Goal: Task Accomplishment & Management: Complete application form

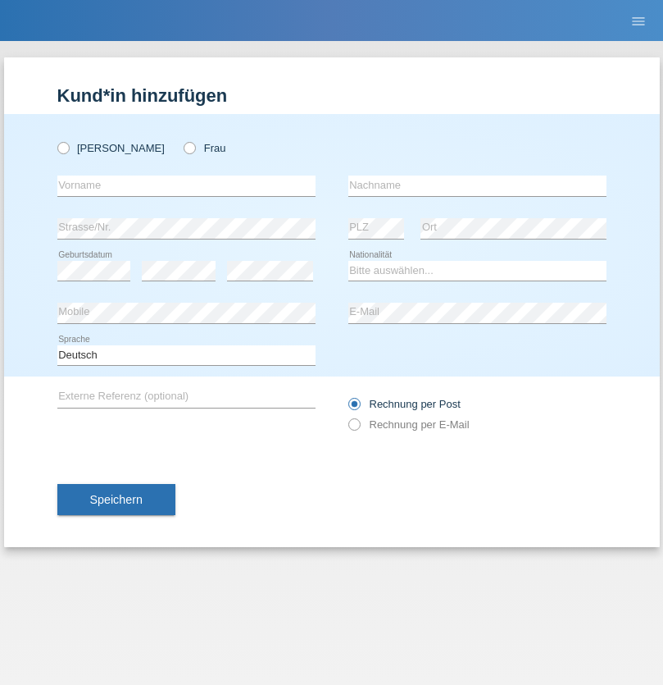
radio input "true"
click at [186, 185] on input "text" at bounding box center [186, 185] width 258 height 20
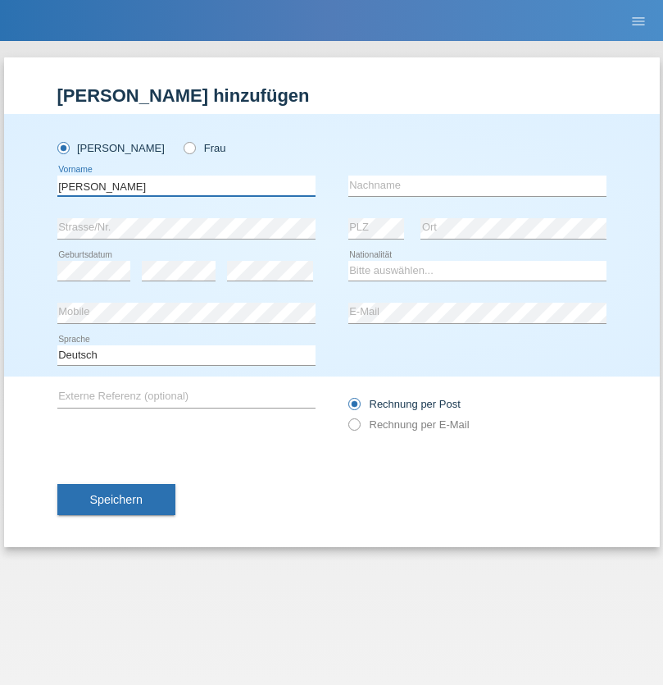
type input "[PERSON_NAME]"
click at [477, 185] on input "text" at bounding box center [477, 185] width 258 height 20
type input "Bannier"
select select "CH"
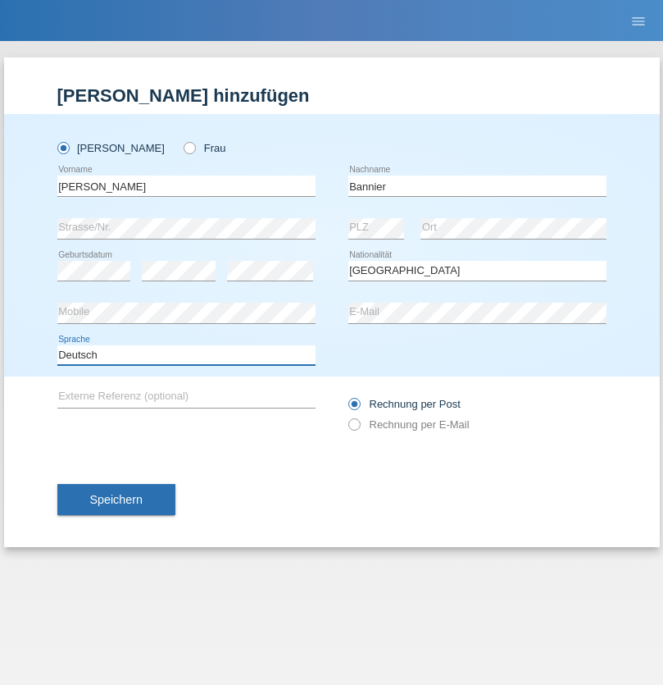
select select "en"
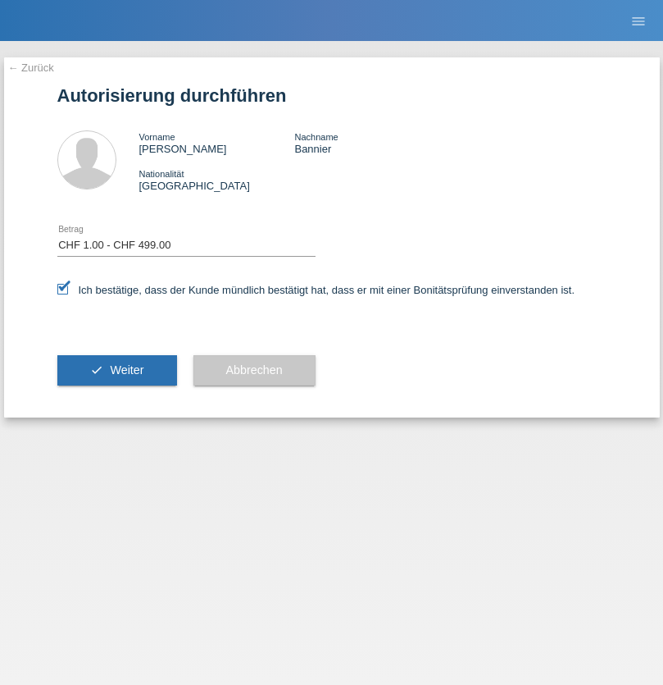
select select "1"
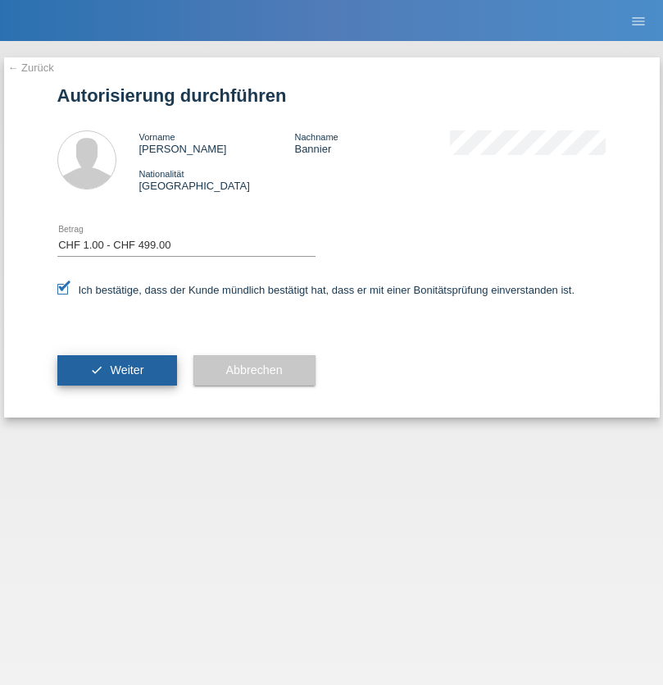
click at [116, 370] on span "Weiter" at bounding box center [127, 369] width 34 height 13
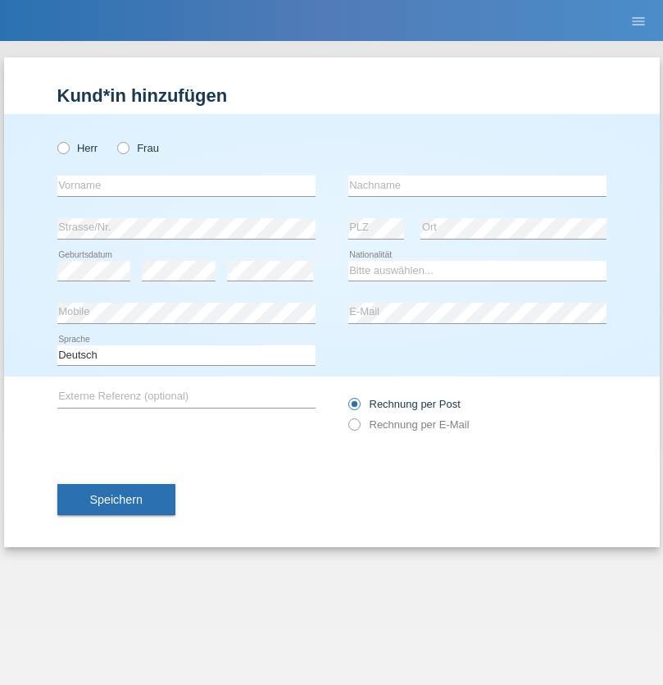
radio input "true"
click at [186, 185] on input "text" at bounding box center [186, 185] width 258 height 20
type input "firat"
click at [477, 185] on input "text" at bounding box center [477, 185] width 258 height 20
type input "kara"
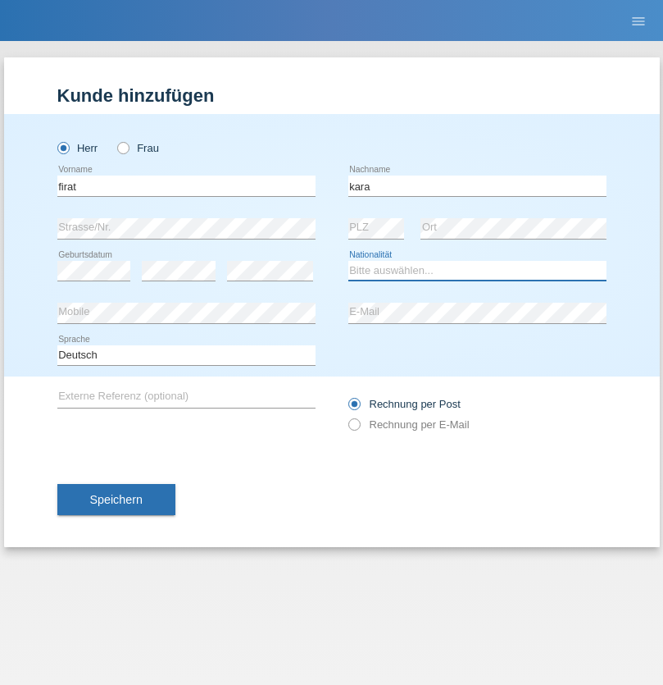
select select "CH"
